Goal: Task Accomplishment & Management: Manage account settings

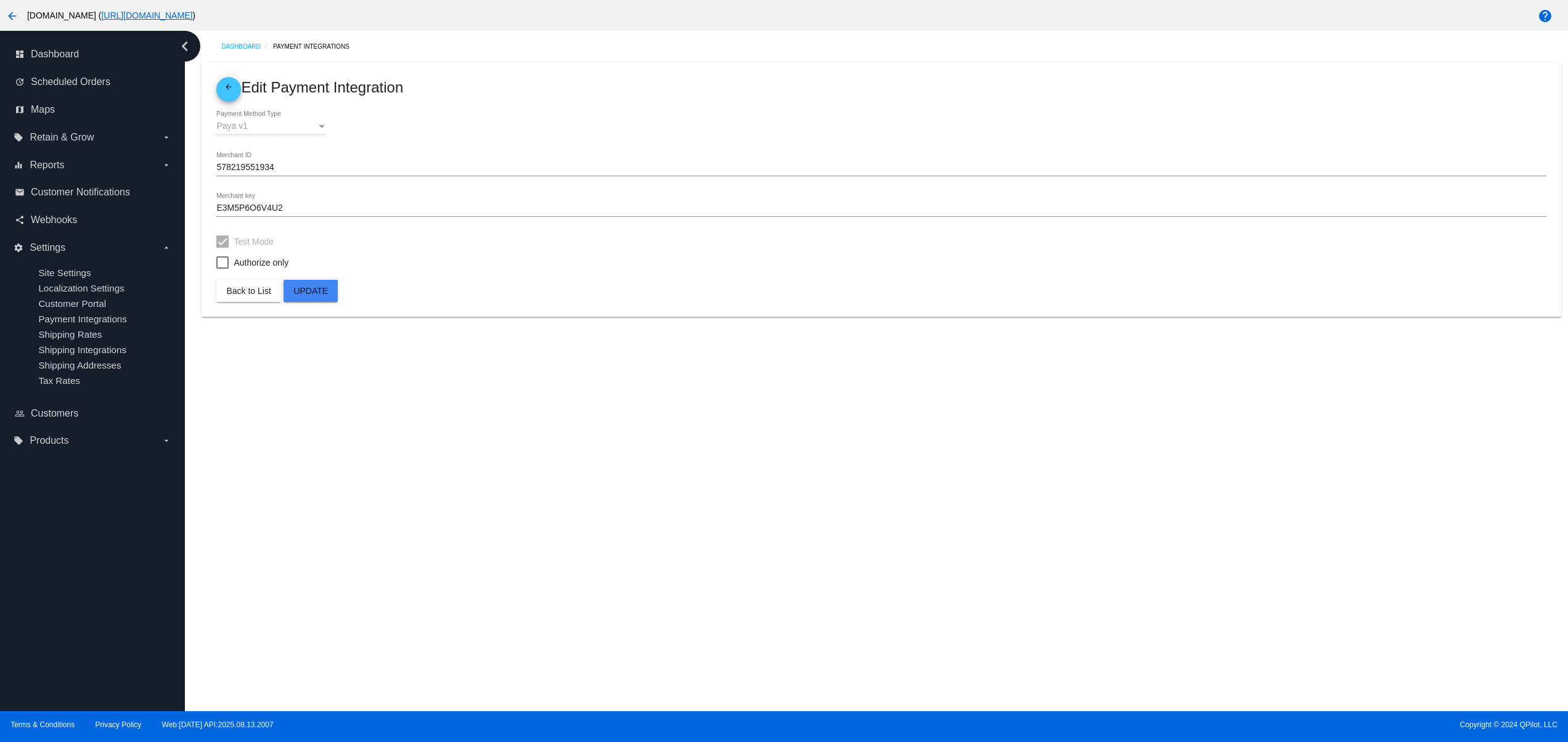
click at [910, 476] on div "Dashboard Payment Integrations arrow_back Edit Payment Integration Paya v1 Paym…" at bounding box center [876, 371] width 1383 height 680
drag, startPoint x: 849, startPoint y: 356, endPoint x: 854, endPoint y: 417, distance: 61.2
click at [849, 356] on div "Dashboard Payment Integrations arrow_back Edit Payment Integration Paya v1 Paym…" at bounding box center [876, 371] width 1383 height 680
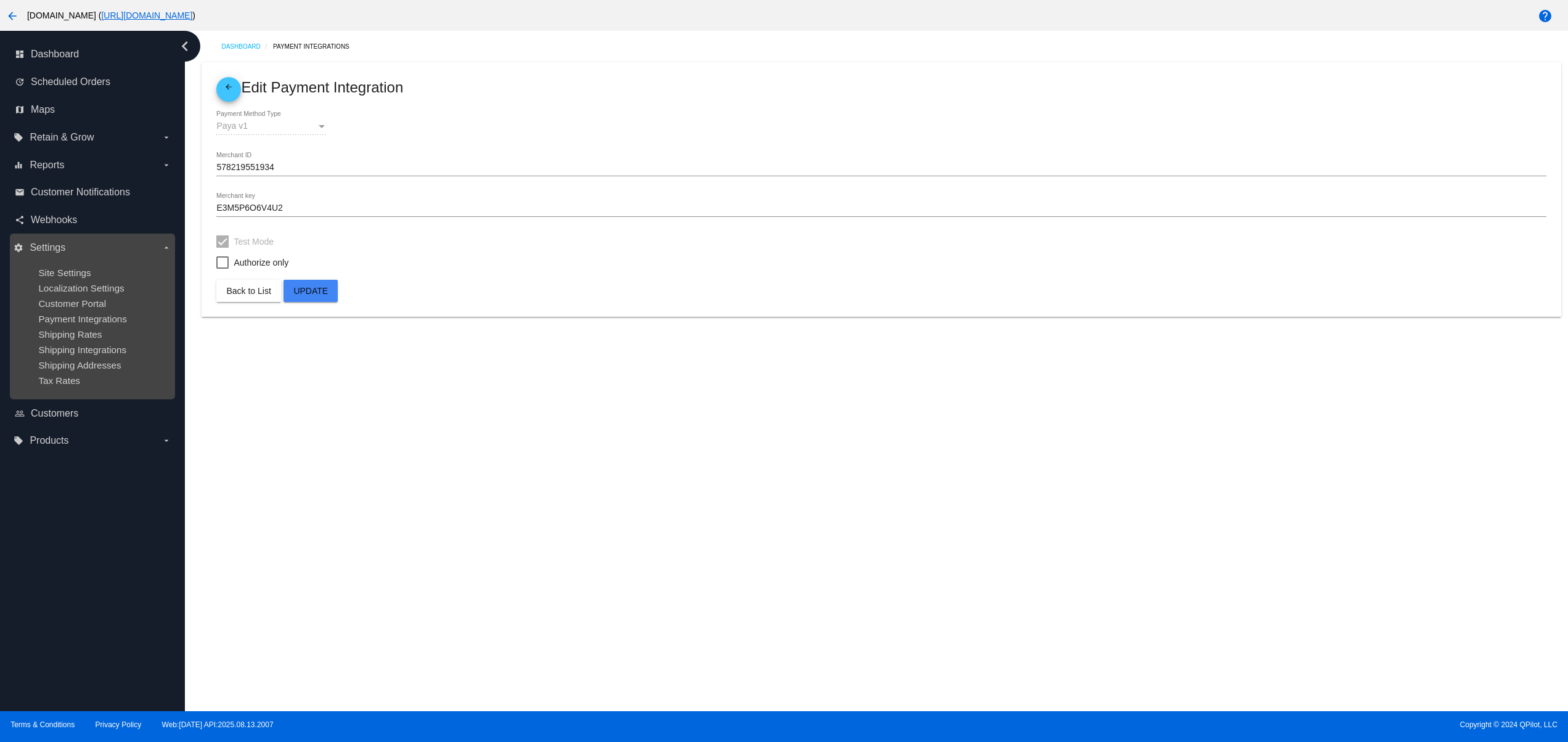
click at [71, 282] on ul "Site Settings Localization Settings Customer Portal Payment Integrations Shippi…" at bounding box center [92, 326] width 157 height 138
click at [72, 267] on span "Site Settings" at bounding box center [64, 272] width 52 height 11
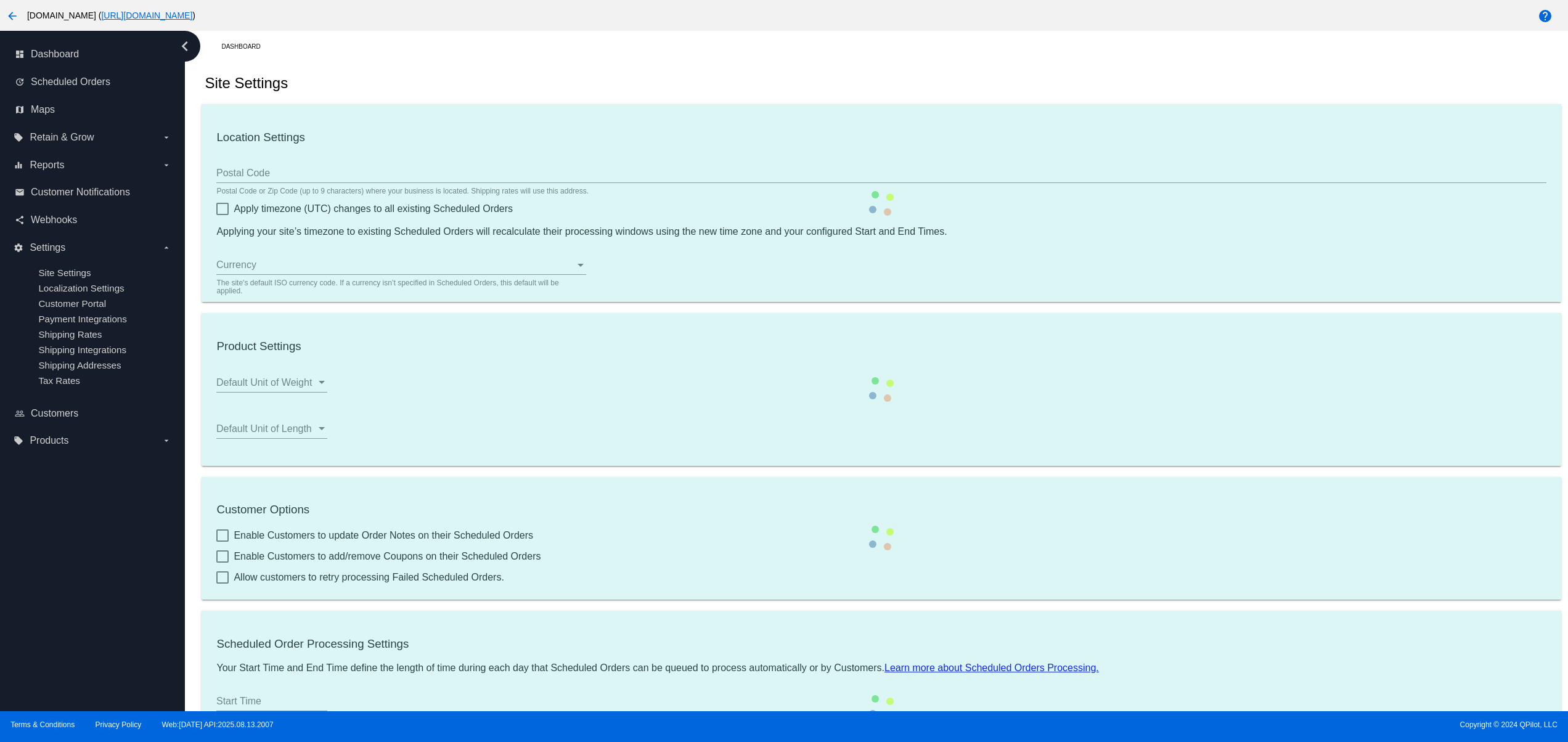
click at [1156, 555] on mat-card "Customer Options Enable Customers to update Order Notes on their Scheduled Orde…" at bounding box center [881, 538] width 1359 height 122
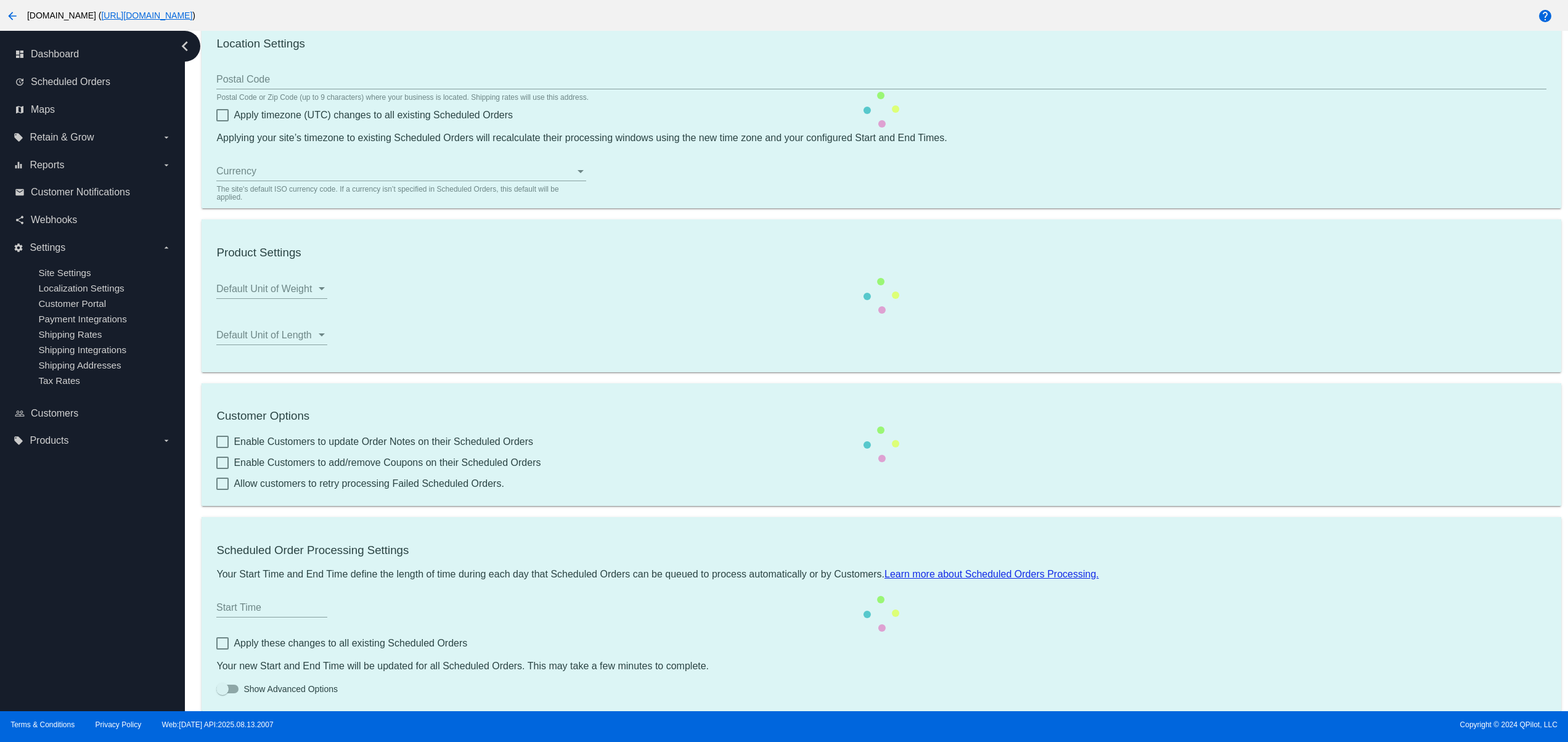
scroll to position [133, 0]
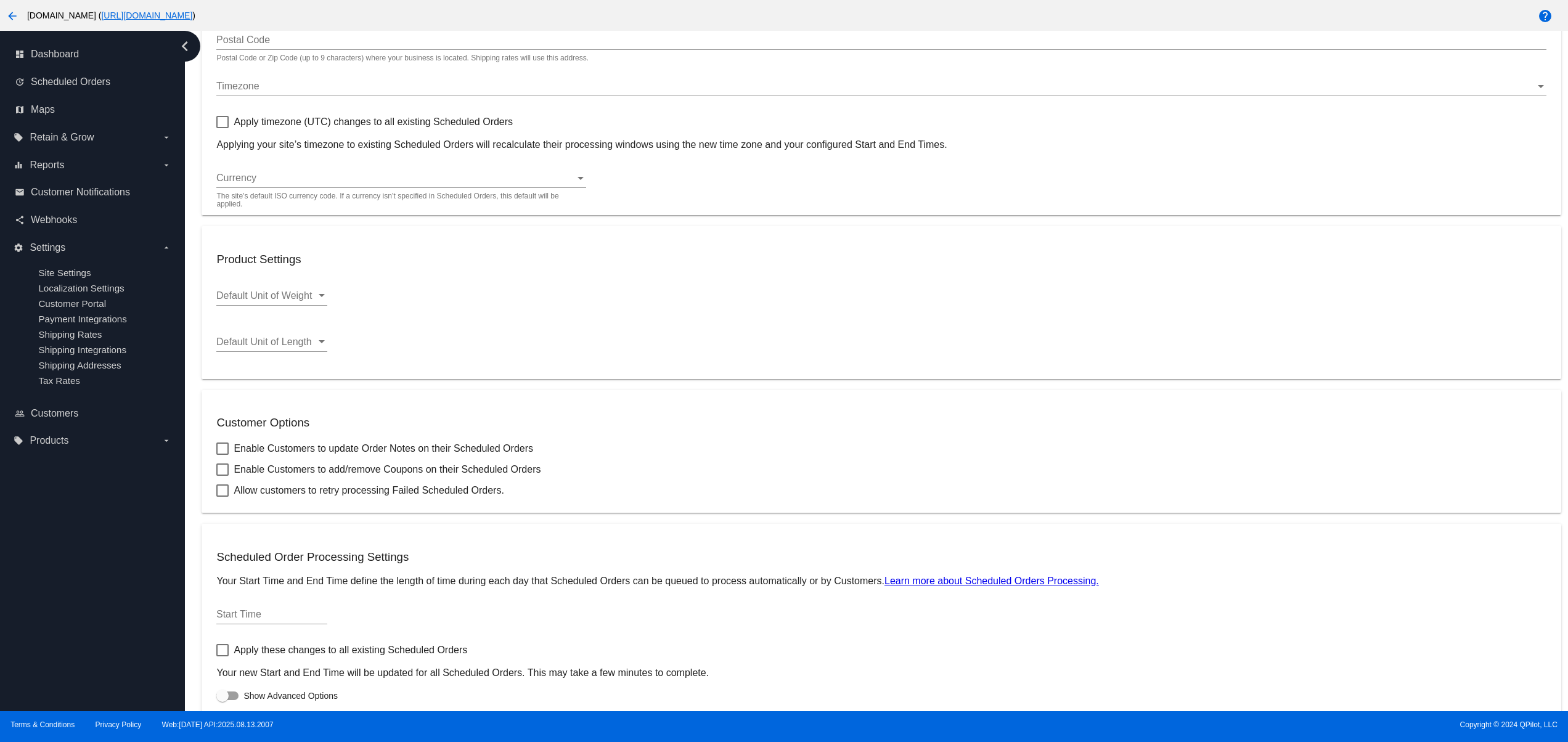
drag, startPoint x: 132, startPoint y: 606, endPoint x: 141, endPoint y: 587, distance: 21.0
click at [128, 611] on div "dashboard Dashboard update Scheduled Orders map Maps local_offer Retain & Grow …" at bounding box center [92, 371] width 185 height 680
type input "80211"
checkbox input "true"
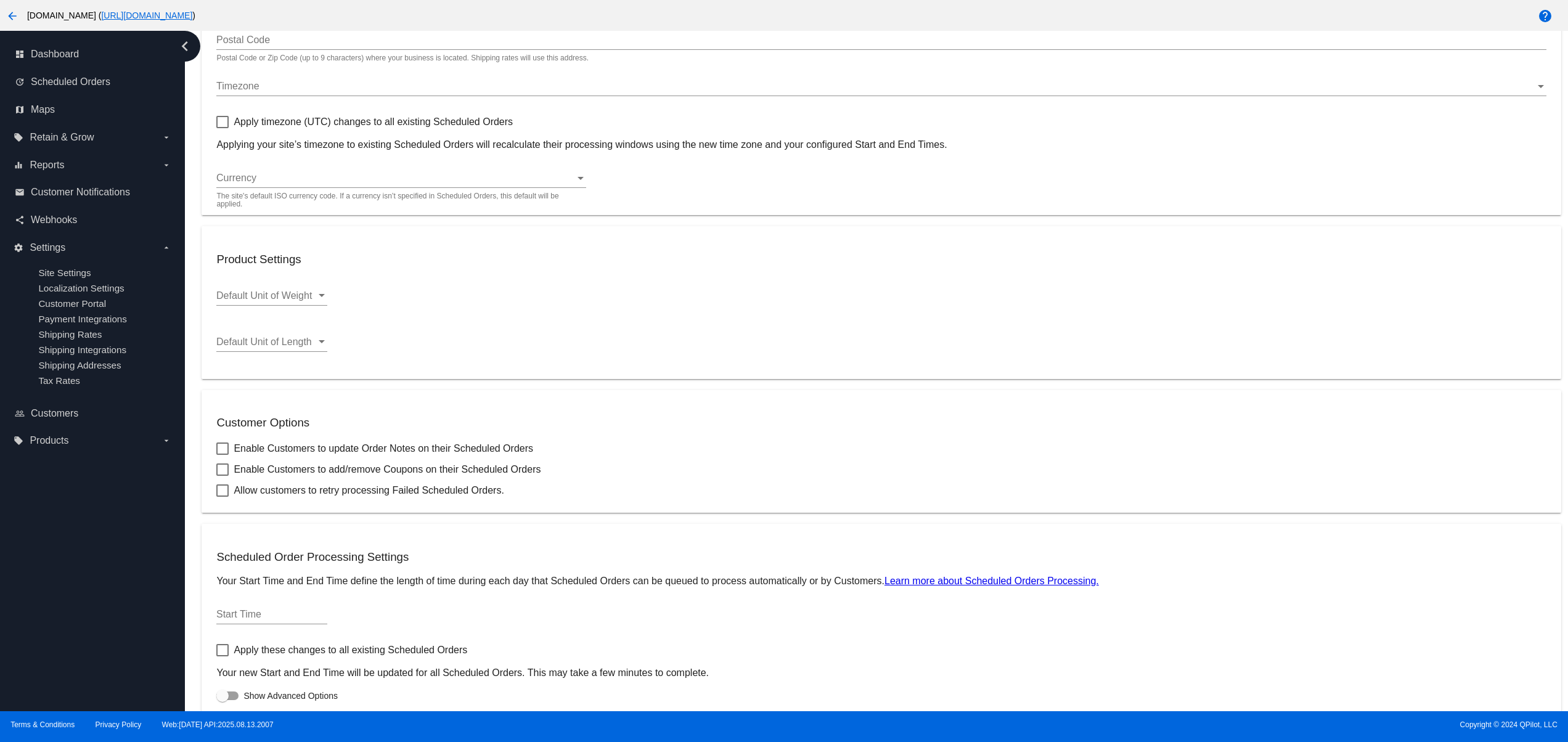
checkbox input "true"
type input "07:00"
checkbox input "true"
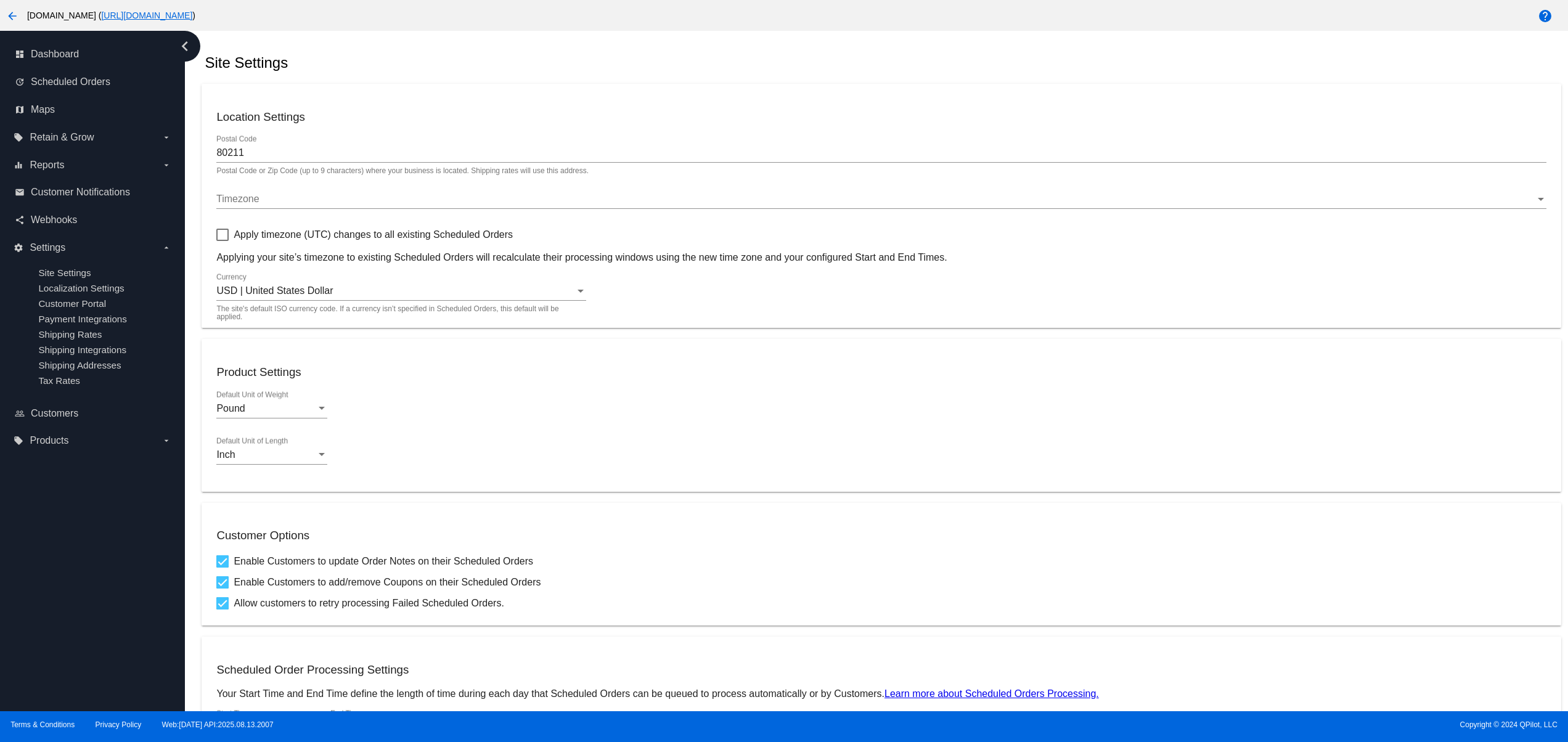
scroll to position [0, 0]
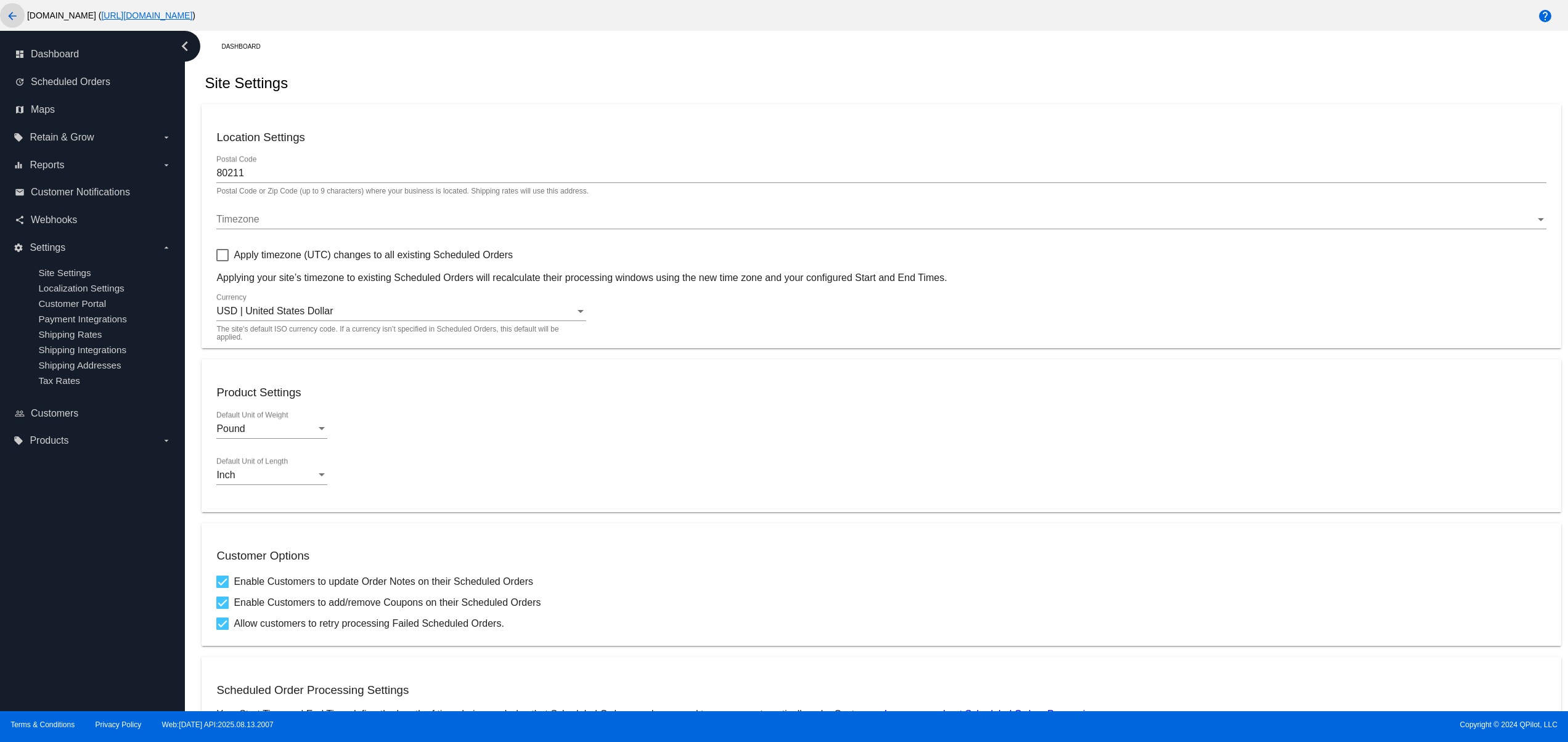
click at [8, 17] on mat-icon "arrow_back" at bounding box center [12, 16] width 15 height 15
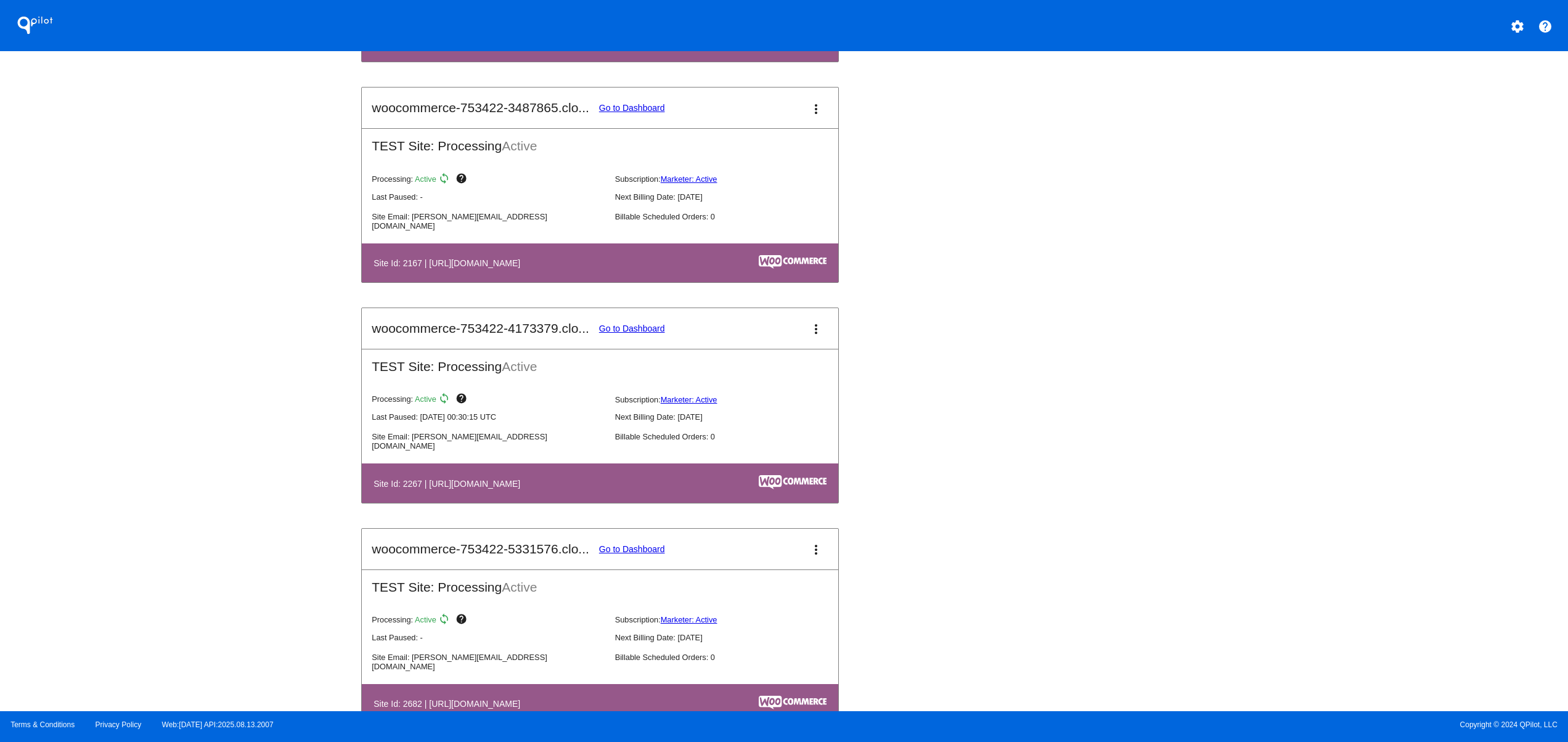
scroll to position [1891, 0]
